Goal: Browse casually: Explore the website without a specific task or goal

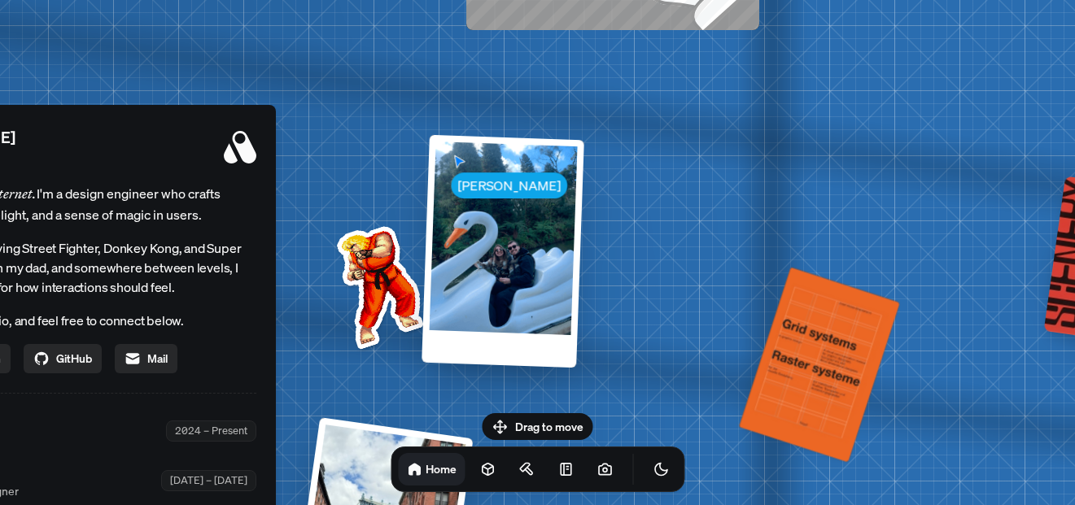
drag, startPoint x: 925, startPoint y: 223, endPoint x: 439, endPoint y: 405, distance: 518.7
click at [439, 405] on div "[PERSON_NAME] [PERSON_NAME] Design Engineer Welcome to my space on the internet…" at bounding box center [47, 432] width 2435 height 2132
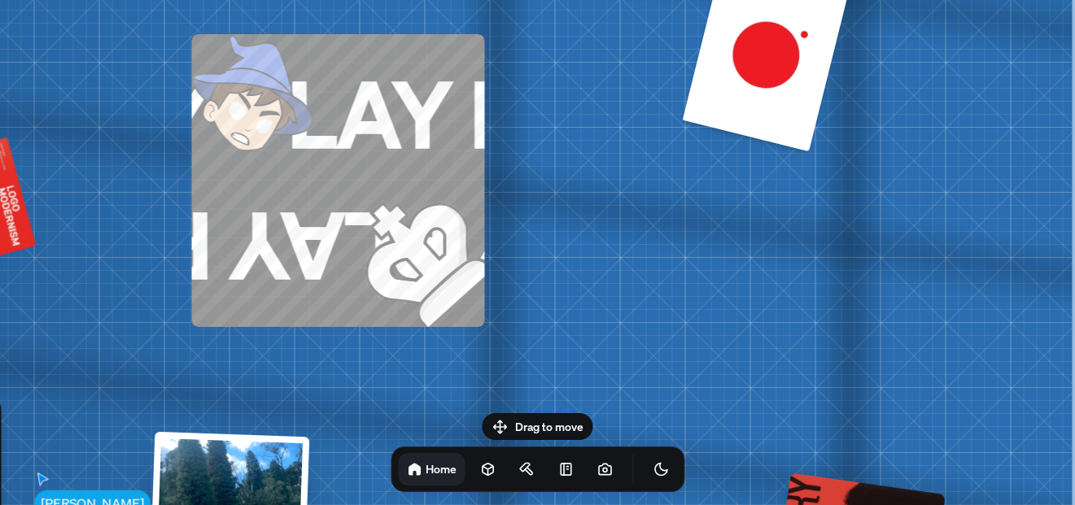
drag, startPoint x: 686, startPoint y: 175, endPoint x: 286, endPoint y: 471, distance: 498.1
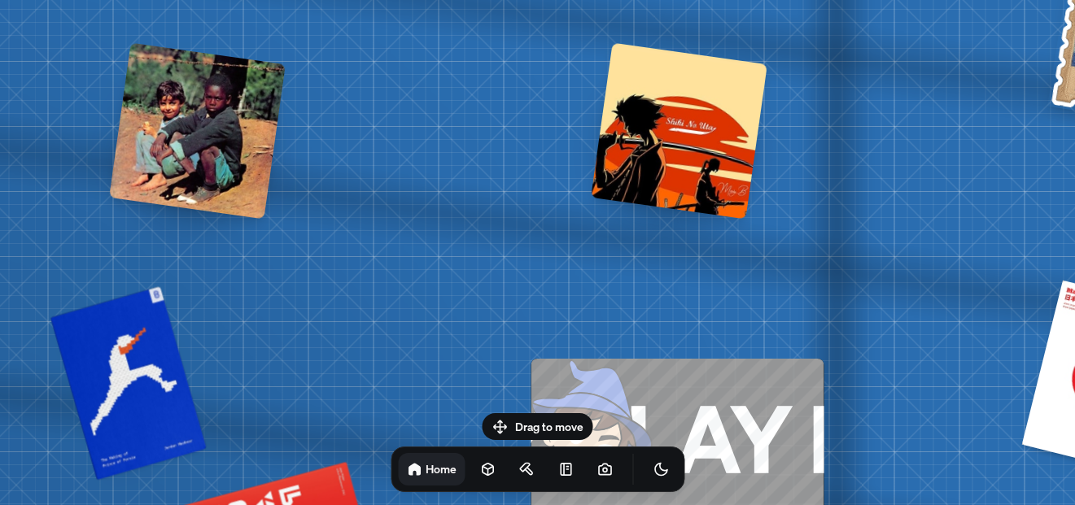
drag, startPoint x: 640, startPoint y: 107, endPoint x: 979, endPoint y: 373, distance: 431.3
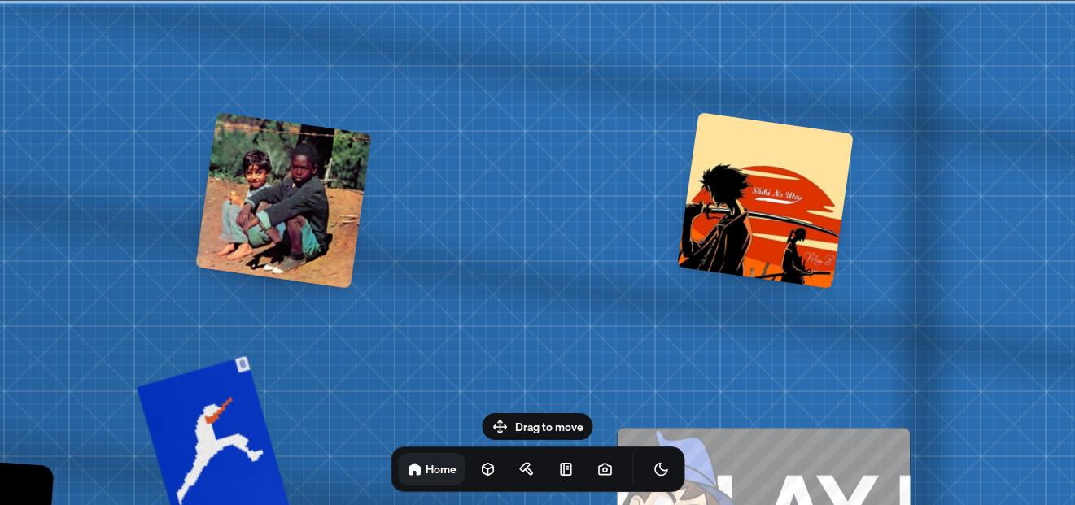
drag, startPoint x: 579, startPoint y: 161, endPoint x: 650, endPoint y: 400, distance: 249.5
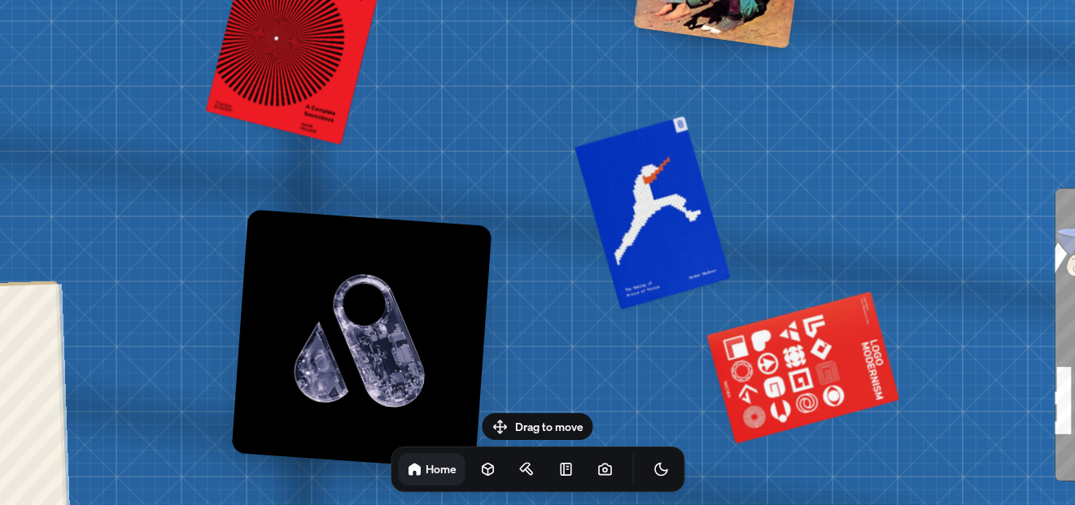
drag, startPoint x: 650, startPoint y: 400, endPoint x: 1068, endPoint y: 151, distance: 486.2
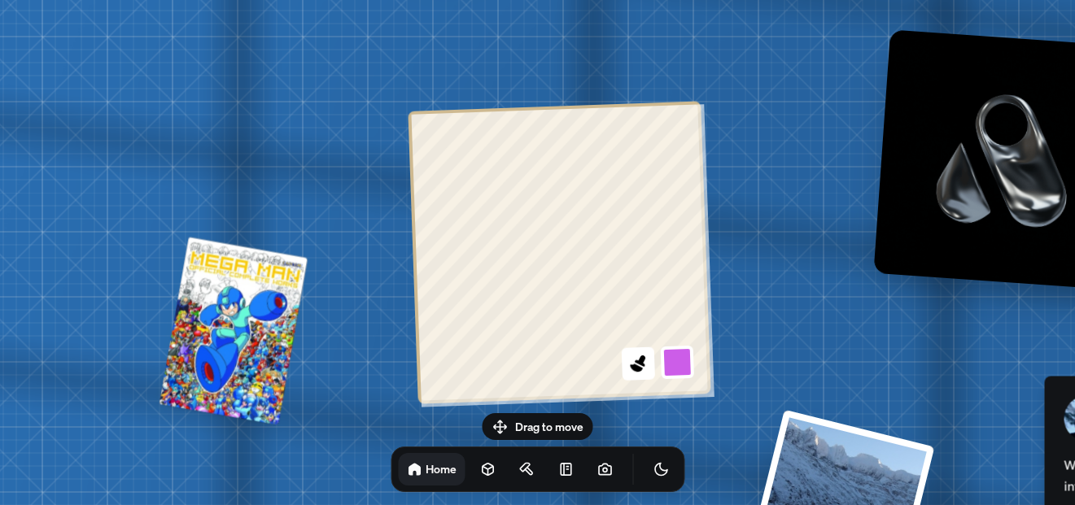
drag, startPoint x: 158, startPoint y: 259, endPoint x: 800, endPoint y: 87, distance: 664.7
click at [636, 364] on icon at bounding box center [638, 363] width 22 height 22
drag, startPoint x: 632, startPoint y: 370, endPoint x: 649, endPoint y: 369, distance: 16.3
click at [638, 369] on icon at bounding box center [636, 369] width 14 height 10
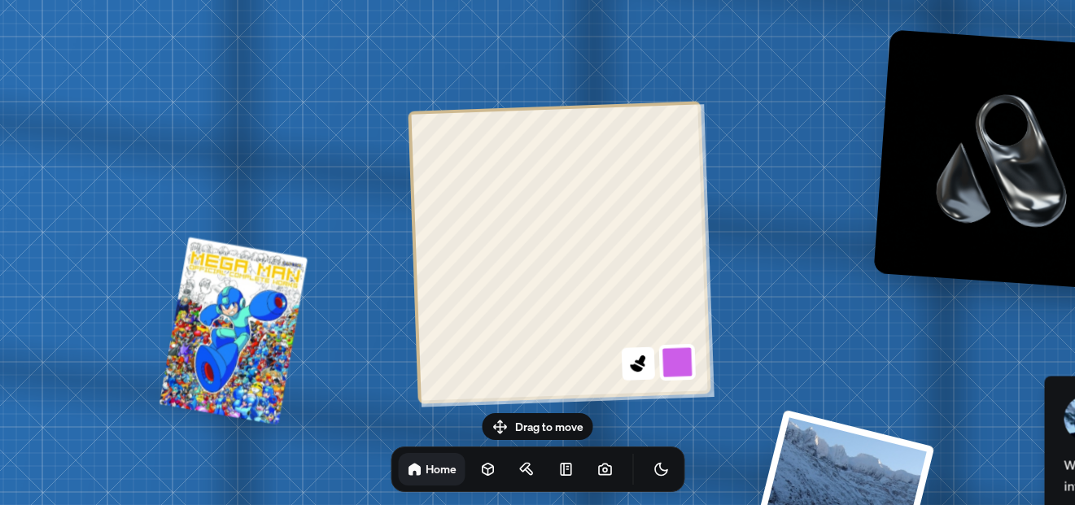
click at [671, 365] on button at bounding box center [676, 361] width 37 height 37
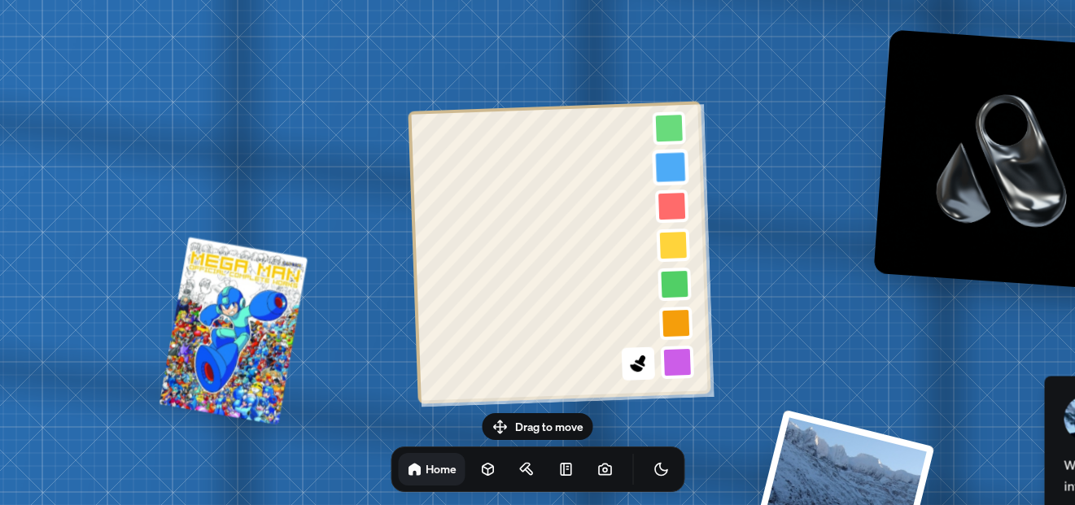
click at [672, 167] on button at bounding box center [670, 166] width 37 height 37
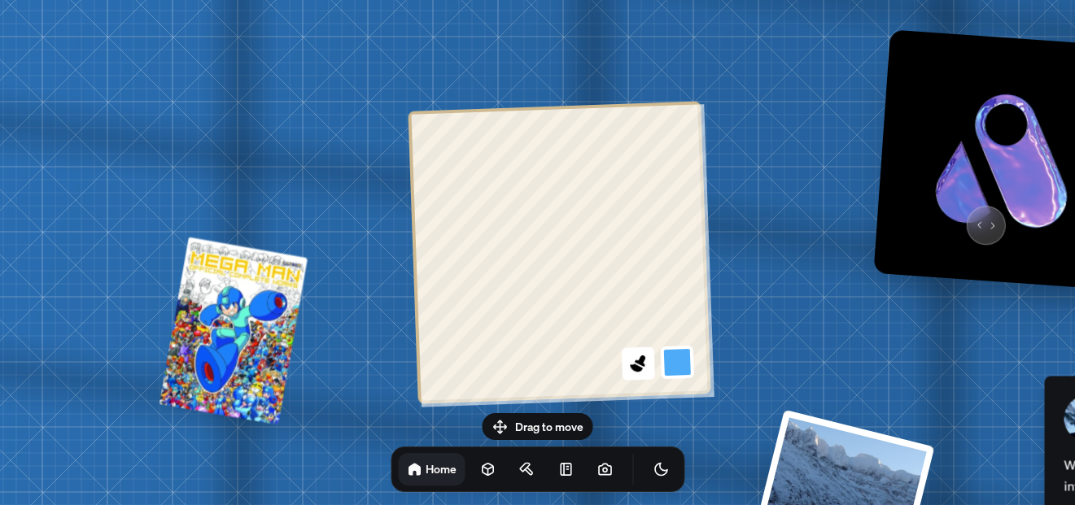
click at [982, 218] on img at bounding box center [1003, 159] width 260 height 260
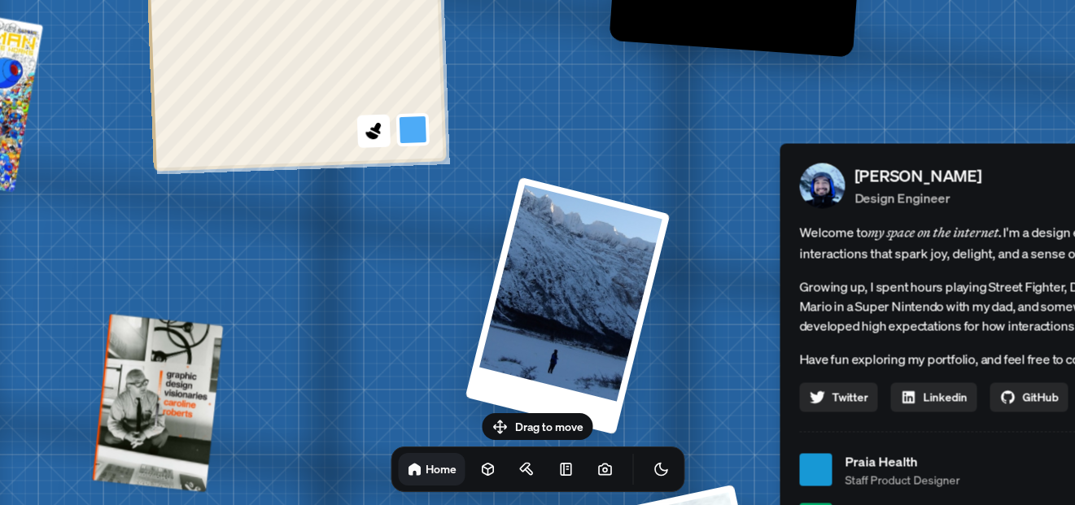
drag, startPoint x: 980, startPoint y: 334, endPoint x: 706, endPoint y: 92, distance: 365.0
click at [712, 97] on div "[PERSON_NAME] [PERSON_NAME] Design Engineer Welcome to my space on the internet…" at bounding box center [1014, 470] width 2435 height 2132
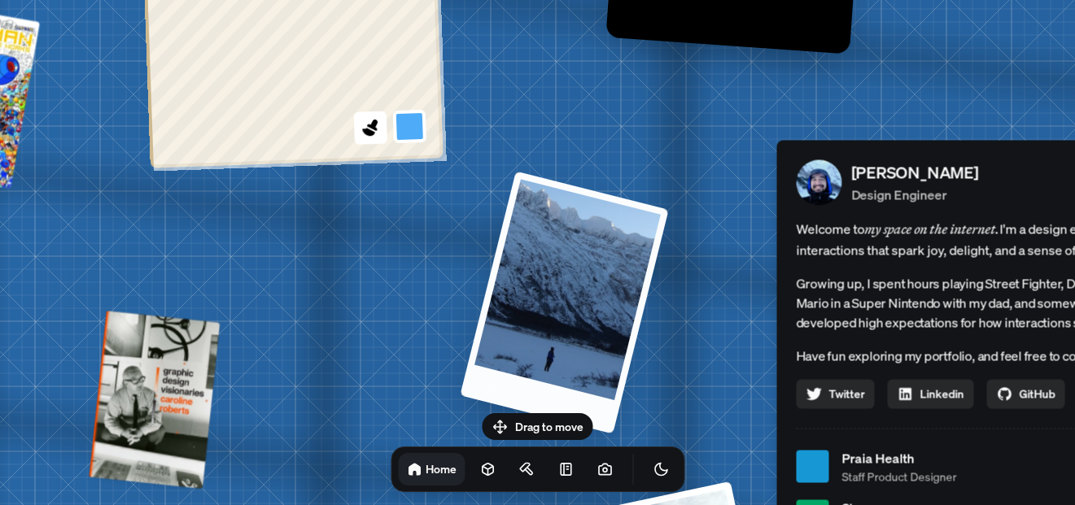
click at [578, 291] on div at bounding box center [564, 302] width 208 height 263
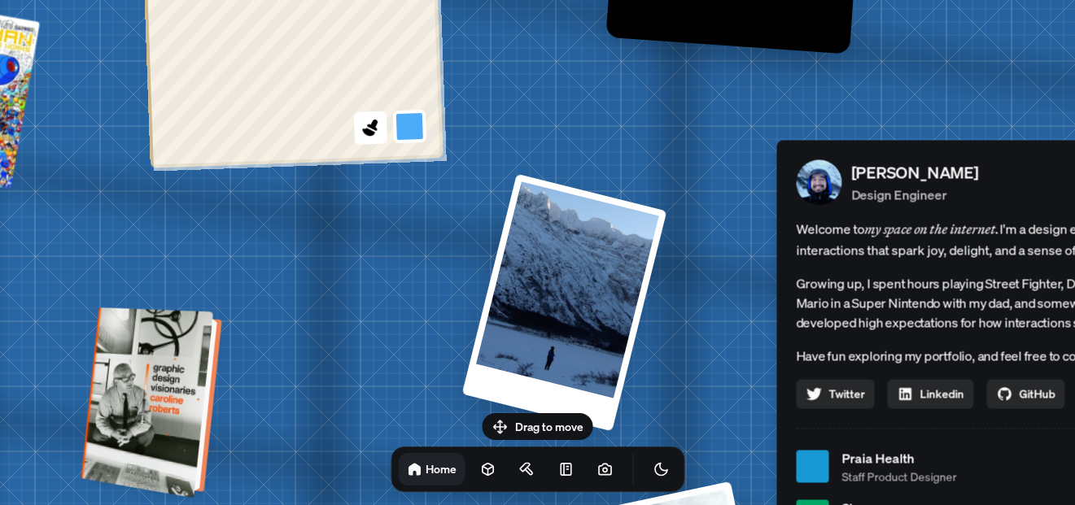
click at [166, 372] on div at bounding box center [160, 403] width 124 height 177
